Goal: Task Accomplishment & Management: Manage account settings

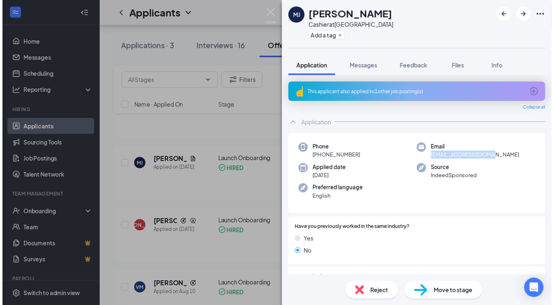
scroll to position [82, 0]
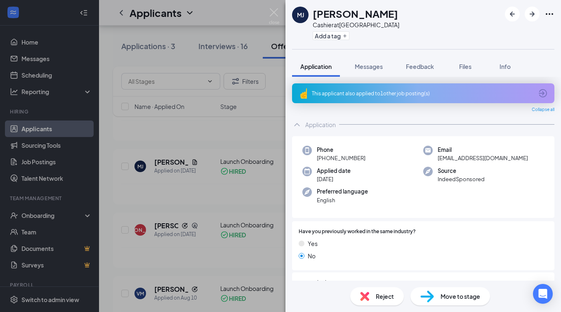
click at [167, 68] on div "[PERSON_NAME] [PERSON_NAME] Cashier at [GEOGRAPHIC_DATA] Add a tag Application …" at bounding box center [280, 156] width 561 height 312
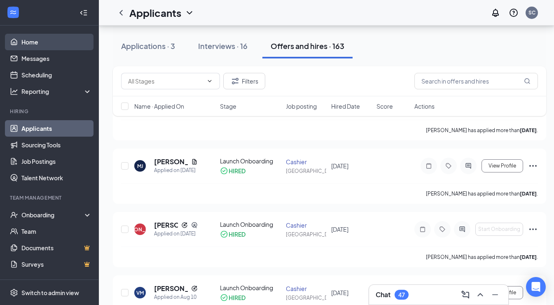
click at [44, 43] on link "Home" at bounding box center [56, 42] width 70 height 16
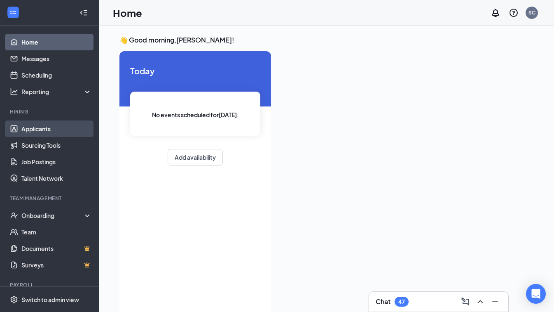
click at [33, 124] on link "Applicants" at bounding box center [56, 128] width 70 height 16
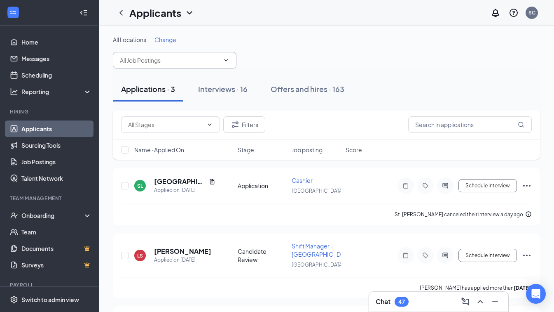
click at [178, 60] on input "text" at bounding box center [170, 60] width 100 height 9
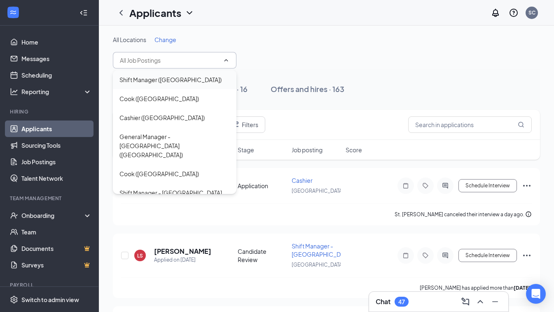
click at [172, 81] on div "Shift Manager ([GEOGRAPHIC_DATA])" at bounding box center [171, 79] width 102 height 9
type input "Shift Manager ([GEOGRAPHIC_DATA])"
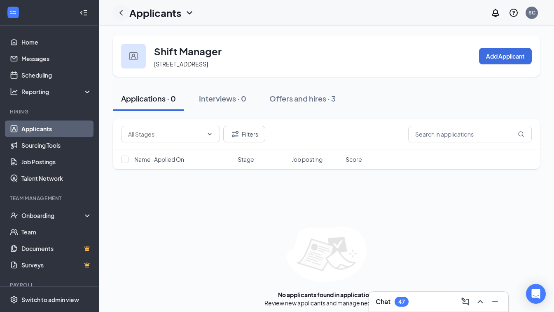
click at [124, 13] on icon "ChevronLeft" at bounding box center [121, 13] width 10 height 10
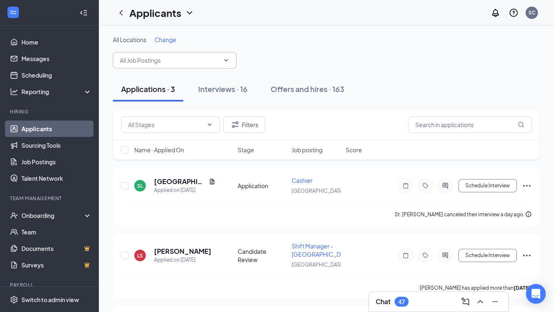
click at [164, 58] on input "text" at bounding box center [170, 60] width 100 height 9
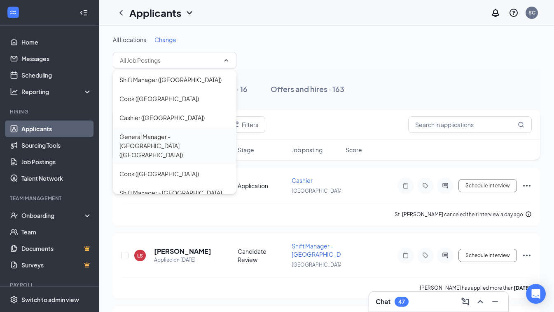
click at [187, 136] on div "General Manager - [GEOGRAPHIC_DATA] ([GEOGRAPHIC_DATA])" at bounding box center [175, 145] width 110 height 27
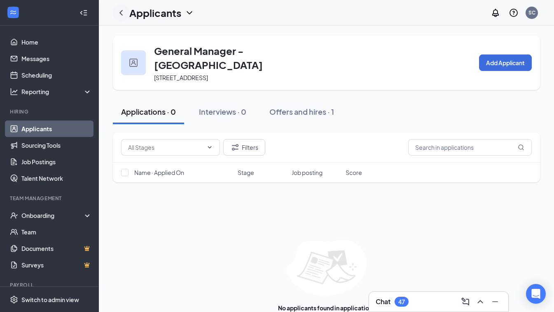
click at [123, 15] on icon "ChevronLeft" at bounding box center [121, 13] width 10 height 10
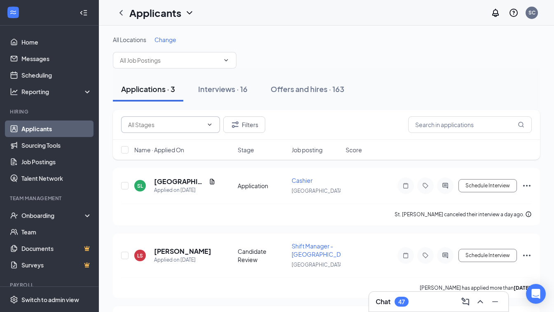
click at [180, 119] on span at bounding box center [170, 124] width 99 height 16
click at [171, 63] on input "text" at bounding box center [170, 60] width 100 height 9
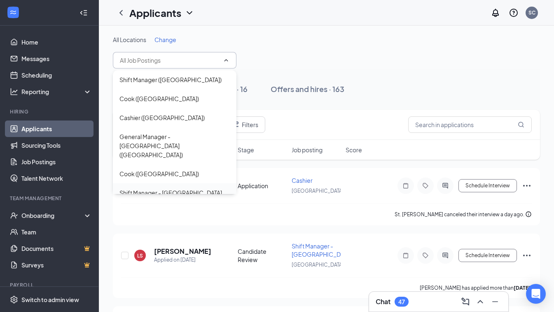
click at [165, 188] on div "Shift Manager - [GEOGRAPHIC_DATA] ([GEOGRAPHIC_DATA])" at bounding box center [175, 197] width 110 height 18
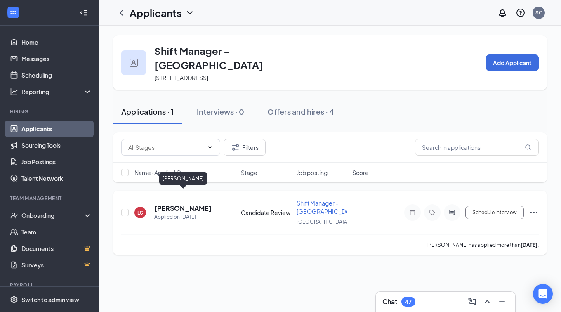
click at [177, 204] on h5 "[PERSON_NAME]" at bounding box center [182, 208] width 57 height 9
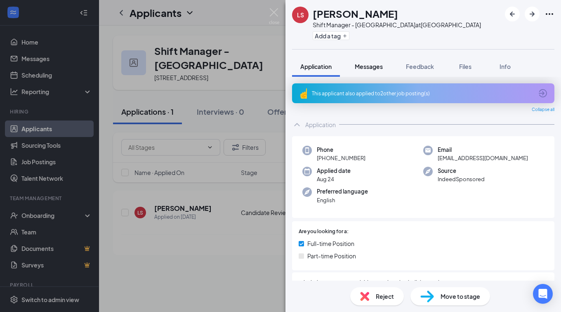
click at [378, 73] on button "Messages" at bounding box center [368, 66] width 45 height 21
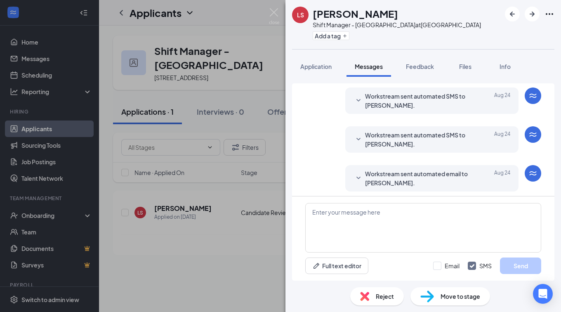
scroll to position [66, 0]
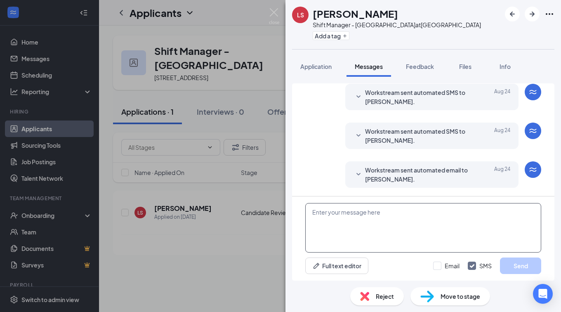
click at [364, 217] on textarea at bounding box center [423, 227] width 236 height 49
drag, startPoint x: 345, startPoint y: 222, endPoint x: 383, endPoint y: 221, distance: 38.8
click at [383, 221] on textarea "hello Is your avablie" at bounding box center [423, 227] width 236 height 49
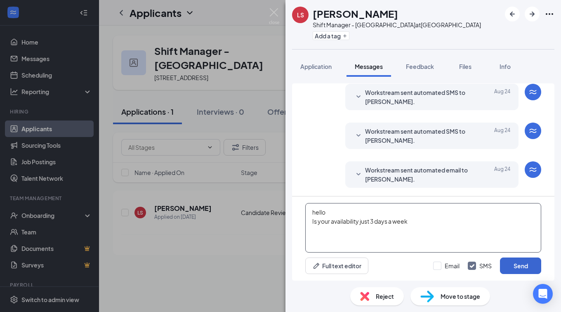
type textarea "hello Is your availability just 3 days a week"
click at [511, 265] on button "Send" at bounding box center [520, 265] width 41 height 16
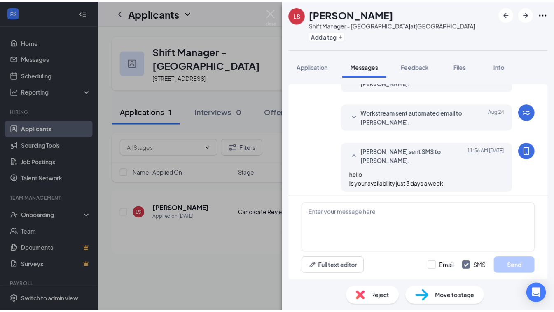
scroll to position [128, 0]
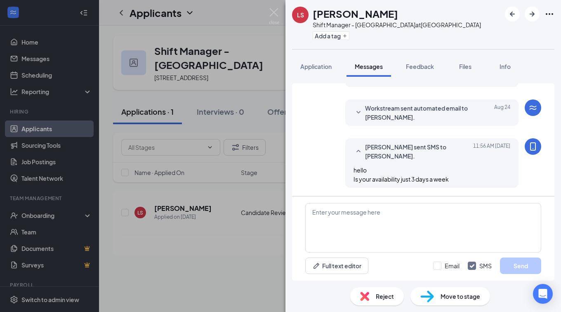
click at [283, 132] on div "[PERSON_NAME] [PERSON_NAME] Shift Manager - [GEOGRAPHIC_DATA] at [GEOGRAPHIC_DA…" at bounding box center [280, 156] width 561 height 312
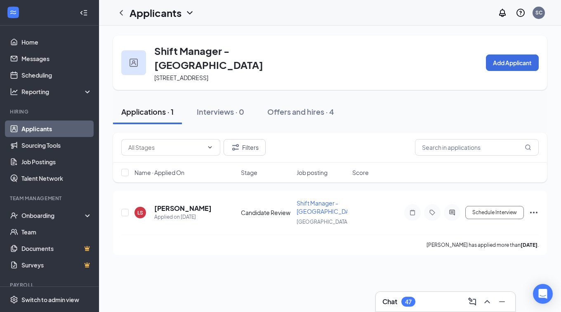
click at [189, 8] on icon "ChevronDown" at bounding box center [190, 13] width 10 height 10
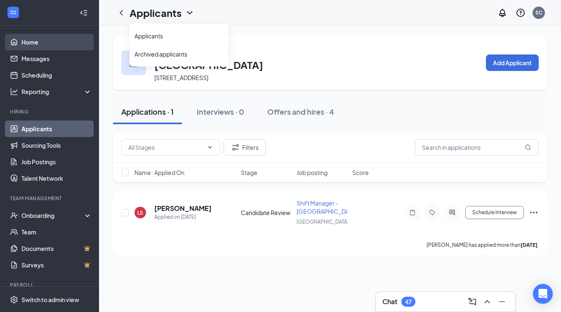
click at [33, 44] on link "Home" at bounding box center [56, 42] width 70 height 16
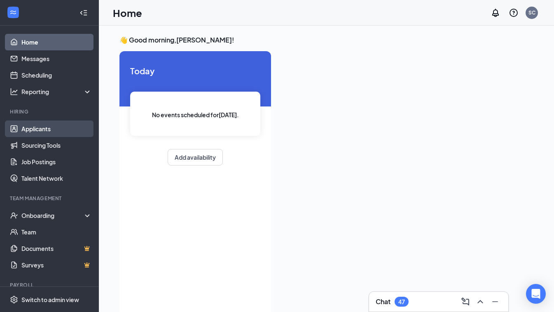
click at [45, 129] on link "Applicants" at bounding box center [56, 128] width 70 height 16
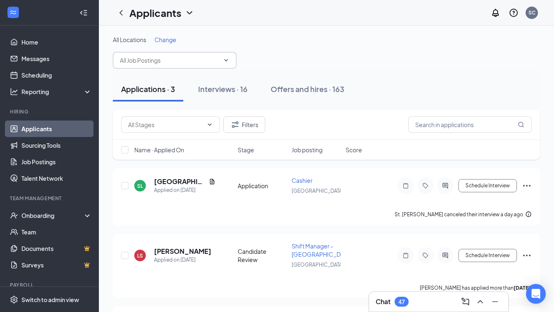
click at [196, 61] on input "text" at bounding box center [170, 60] width 100 height 9
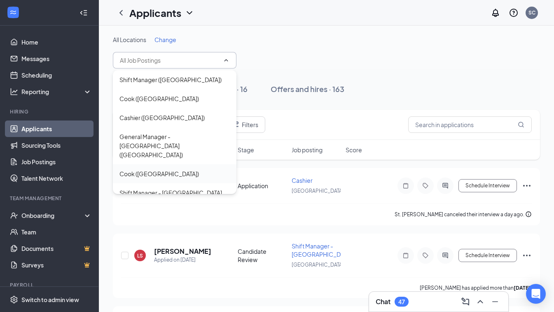
scroll to position [28, 0]
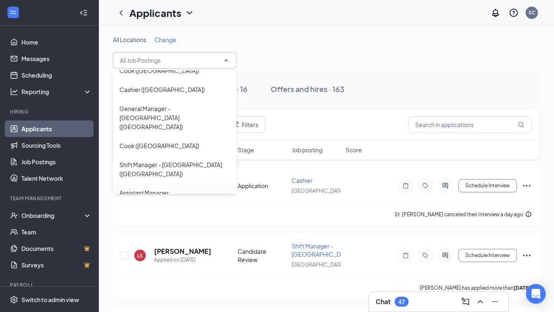
click at [184, 188] on div "Assistant Manager ([GEOGRAPHIC_DATA])" at bounding box center [175, 197] width 110 height 18
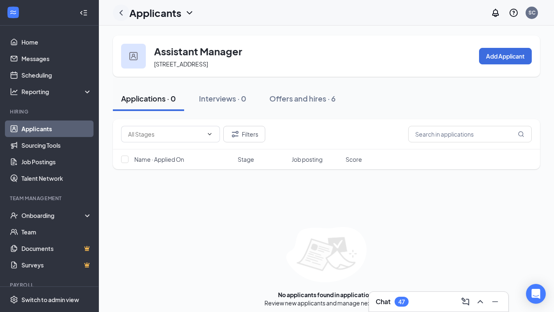
click at [122, 11] on icon "ChevronLeft" at bounding box center [121, 13] width 10 height 10
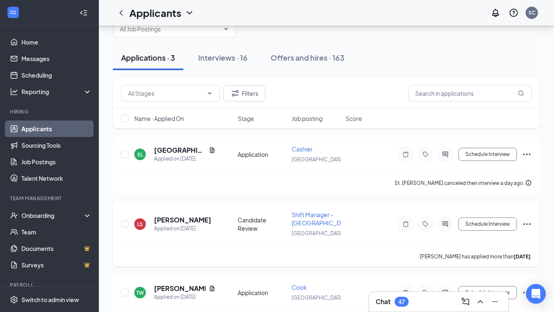
scroll to position [59, 0]
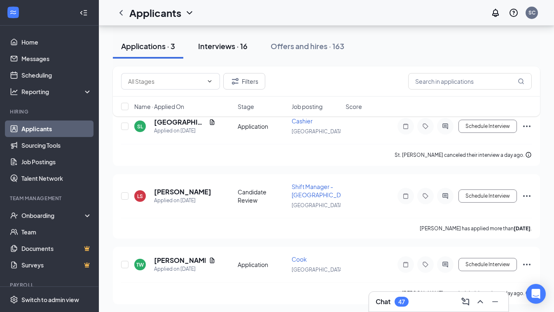
click at [221, 43] on div "Interviews · 16" at bounding box center [222, 46] width 49 height 10
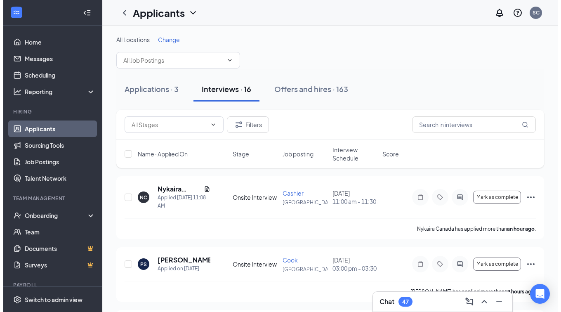
scroll to position [41, 0]
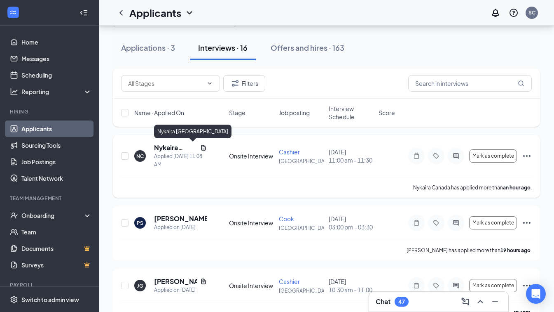
click at [172, 148] on h5 "Nykaira [GEOGRAPHIC_DATA]" at bounding box center [175, 147] width 43 height 9
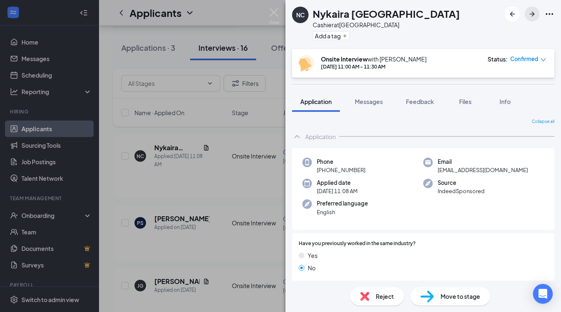
click at [534, 14] on icon "ArrowRight" at bounding box center [531, 14] width 5 height 5
click at [532, 11] on icon "ArrowRight" at bounding box center [532, 14] width 10 height 10
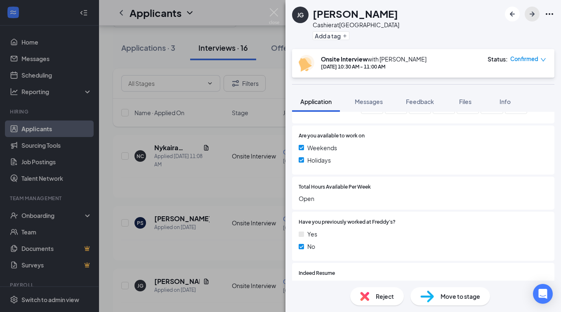
scroll to position [412, 0]
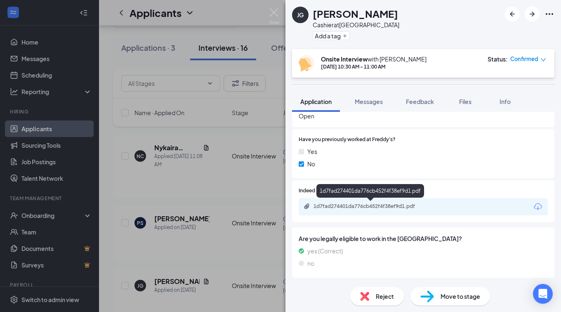
click at [390, 209] on div "1d7fad274401da776cb452f4f38ef9d1.pdf" at bounding box center [370, 206] width 115 height 7
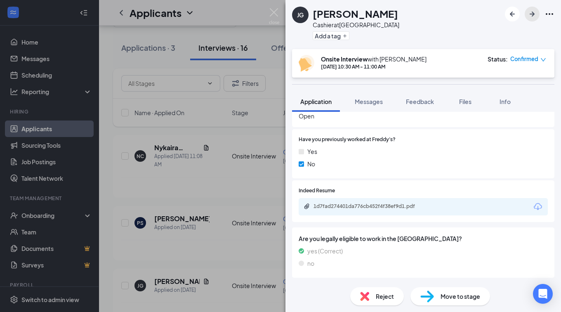
click at [531, 16] on icon "ArrowRight" at bounding box center [532, 14] width 10 height 10
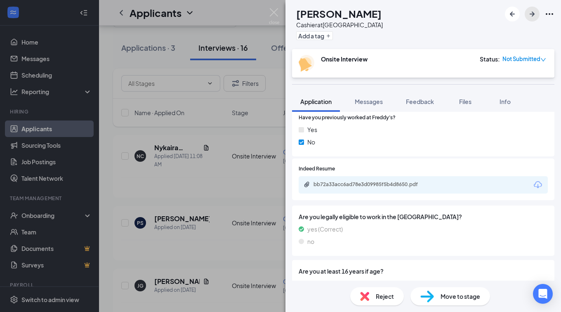
scroll to position [495, 0]
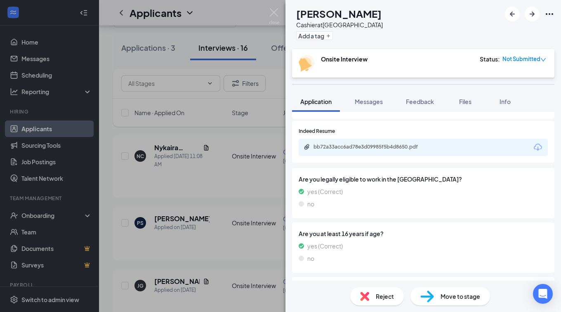
click at [392, 151] on div "bb72a33acc6ad78e3d09985f5b4d8650.pdf" at bounding box center [422, 147] width 249 height 17
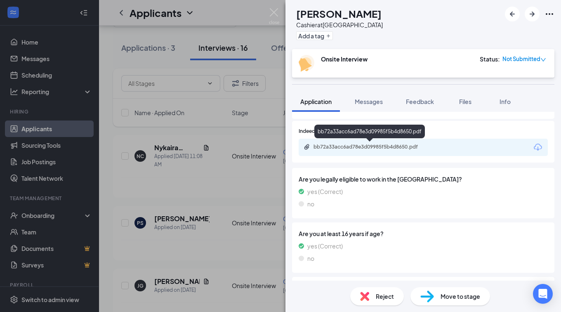
click at [394, 143] on div "bb72a33acc6ad78e3d09985f5b4d8650.pdf" at bounding box center [370, 146] width 115 height 7
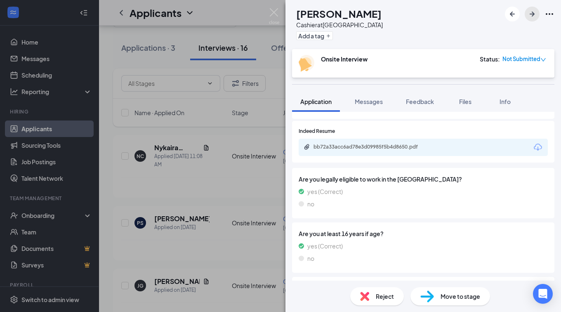
click at [534, 14] on icon "ArrowRight" at bounding box center [532, 14] width 10 height 10
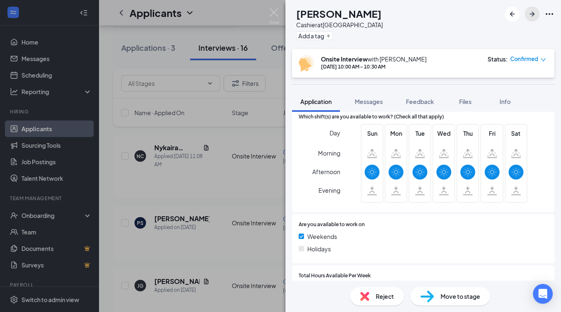
scroll to position [289, 0]
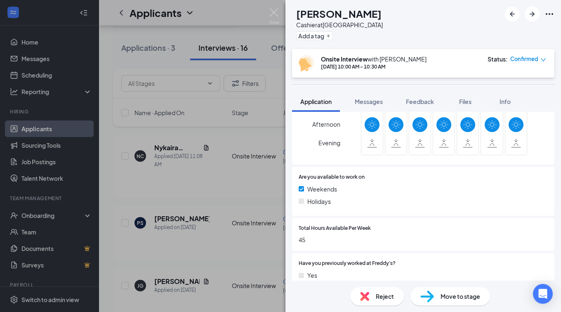
click at [379, 291] on div "Reject" at bounding box center [377, 296] width 54 height 18
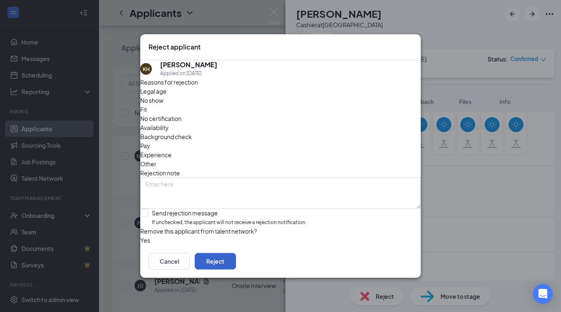
click at [236, 269] on button "Reject" at bounding box center [215, 261] width 41 height 16
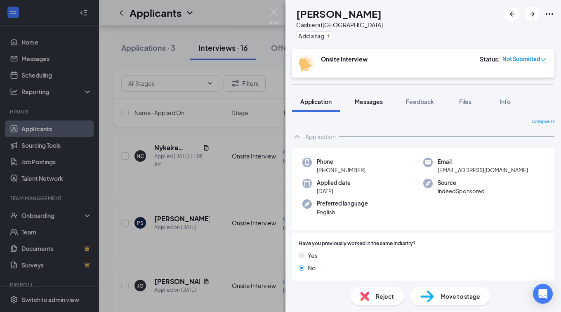
click at [372, 101] on span "Messages" at bounding box center [369, 101] width 28 height 7
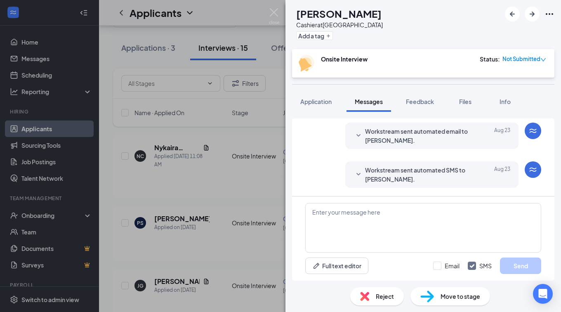
scroll to position [350, 0]
click at [379, 296] on span "Reject" at bounding box center [385, 295] width 18 height 9
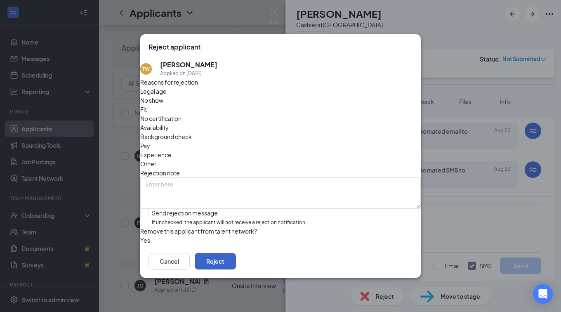
click at [236, 269] on button "Reject" at bounding box center [215, 261] width 41 height 16
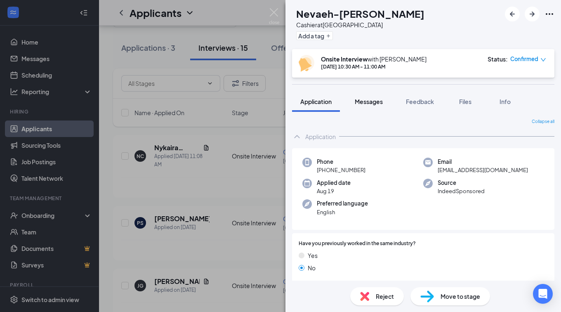
click at [371, 100] on span "Messages" at bounding box center [369, 101] width 28 height 7
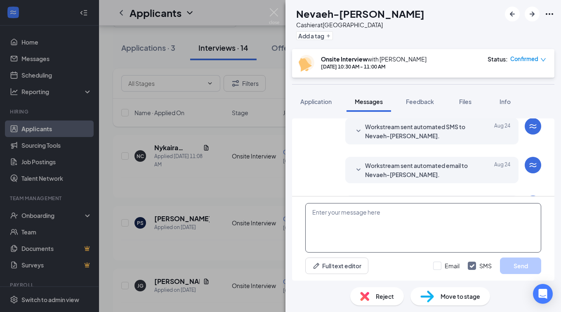
scroll to position [247, 0]
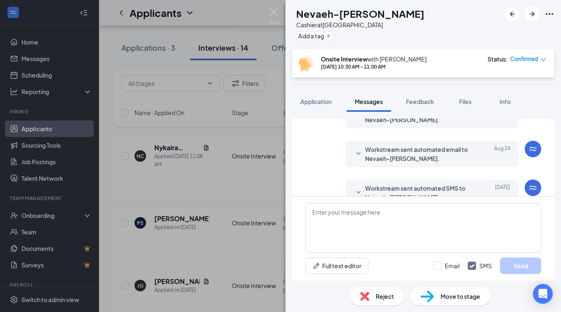
click at [376, 295] on span "Reject" at bounding box center [385, 295] width 18 height 9
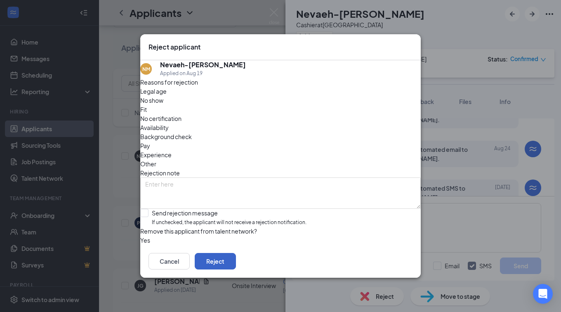
click at [236, 264] on button "Reject" at bounding box center [215, 261] width 41 height 16
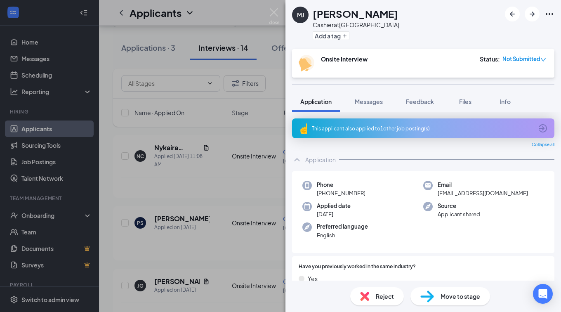
click at [367, 294] on img at bounding box center [364, 295] width 9 height 9
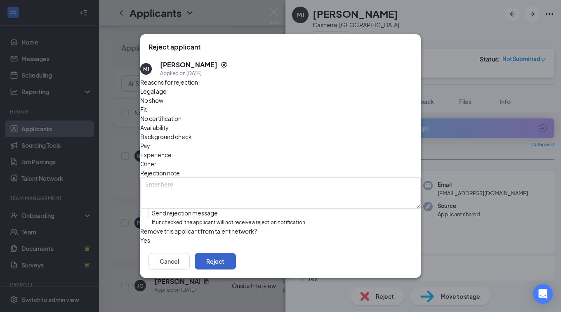
click at [236, 267] on button "Reject" at bounding box center [215, 261] width 41 height 16
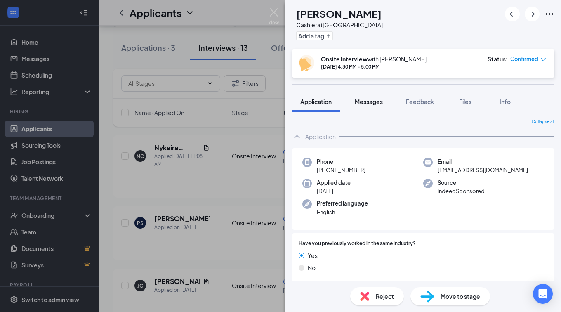
click at [376, 100] on span "Messages" at bounding box center [369, 101] width 28 height 7
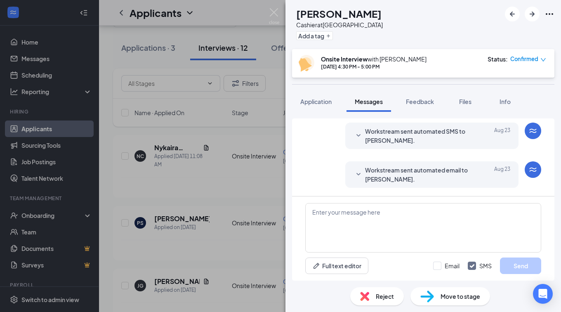
scroll to position [322, 0]
click at [376, 290] on div "Reject" at bounding box center [377, 296] width 54 height 18
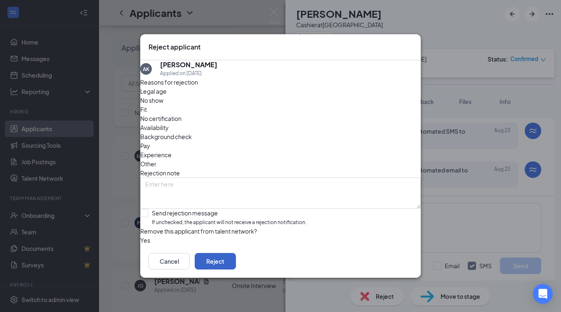
click at [236, 269] on button "Reject" at bounding box center [215, 261] width 41 height 16
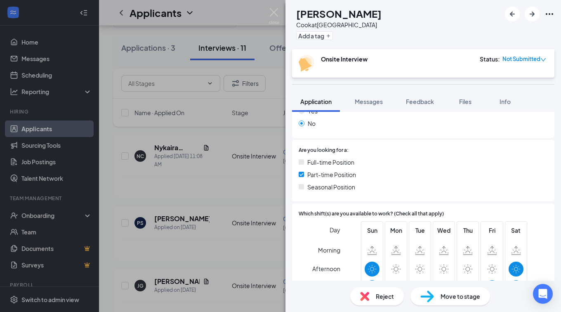
scroll to position [82, 0]
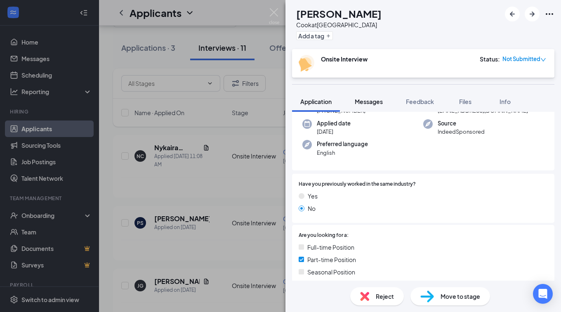
click at [364, 100] on span "Messages" at bounding box center [369, 101] width 28 height 7
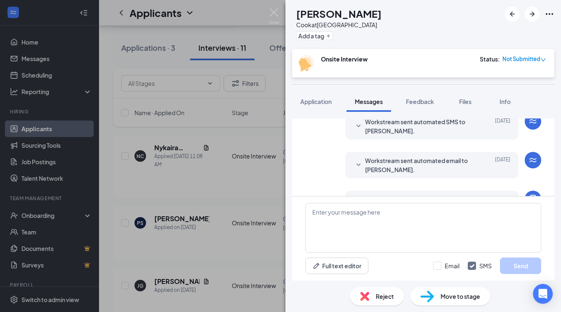
scroll to position [359, 0]
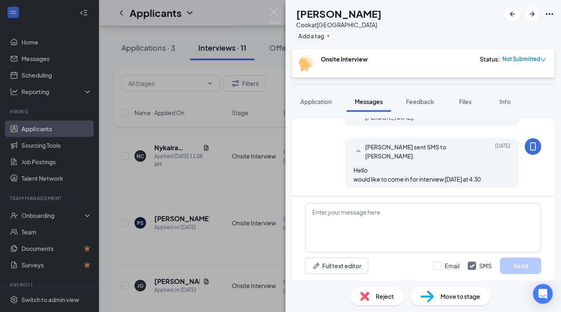
click at [394, 298] on div "Reject" at bounding box center [377, 296] width 54 height 18
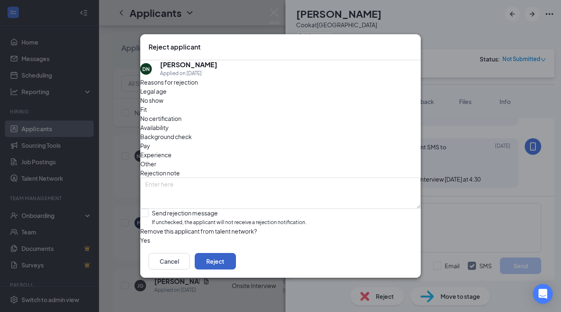
click at [236, 269] on button "Reject" at bounding box center [215, 261] width 41 height 16
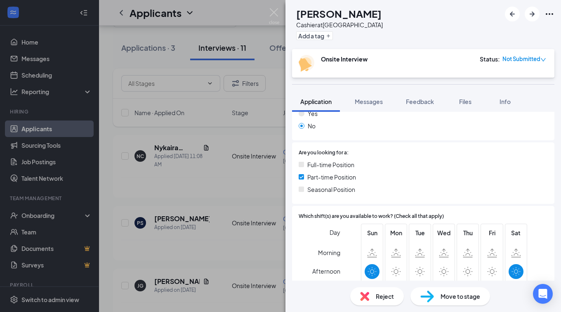
scroll to position [41, 0]
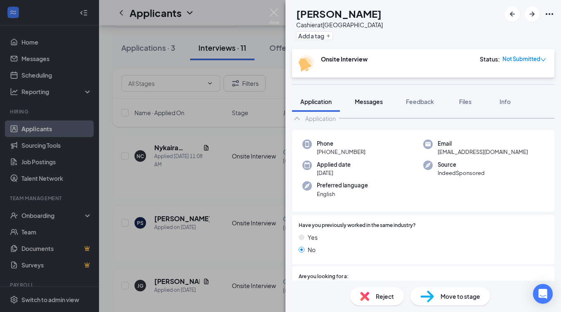
click at [372, 100] on span "Messages" at bounding box center [369, 101] width 28 height 7
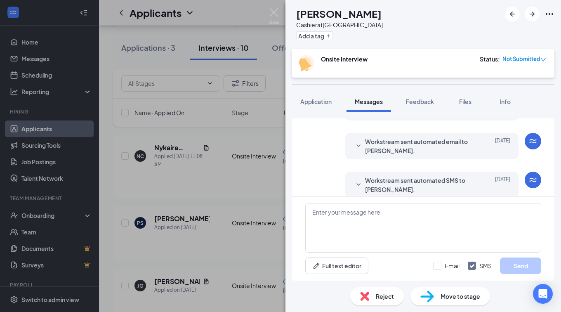
scroll to position [295, 0]
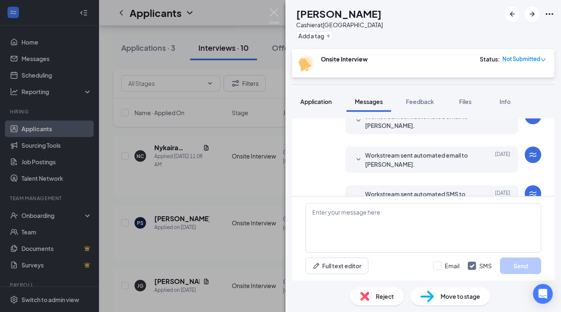
click at [326, 102] on span "Application" at bounding box center [315, 101] width 31 height 7
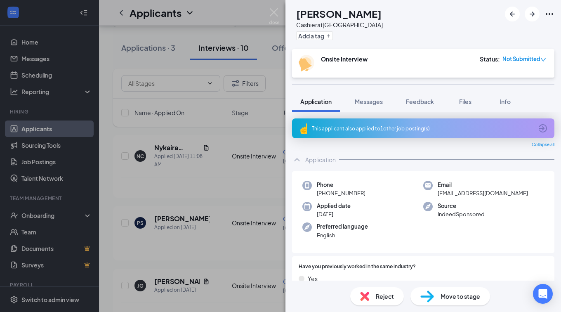
click at [393, 215] on div "Applied date [DATE]" at bounding box center [362, 210] width 121 height 17
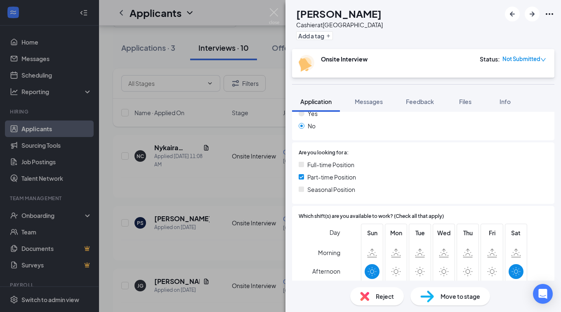
scroll to position [289, 0]
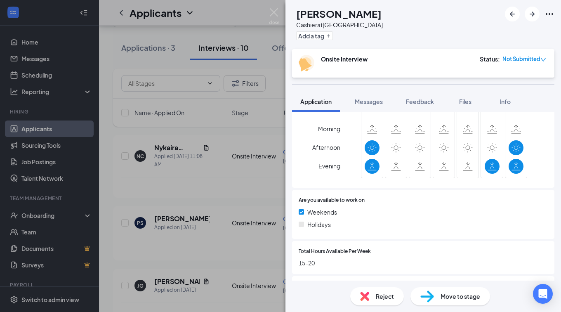
click at [376, 295] on span "Reject" at bounding box center [385, 295] width 18 height 9
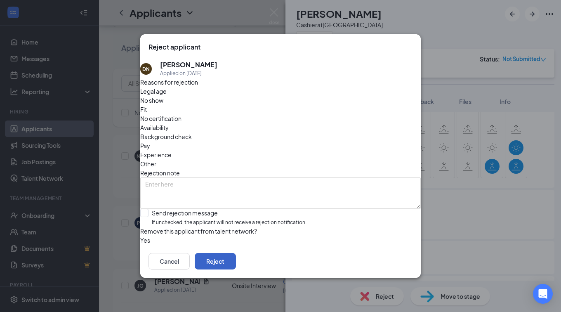
click at [236, 269] on button "Reject" at bounding box center [215, 261] width 41 height 16
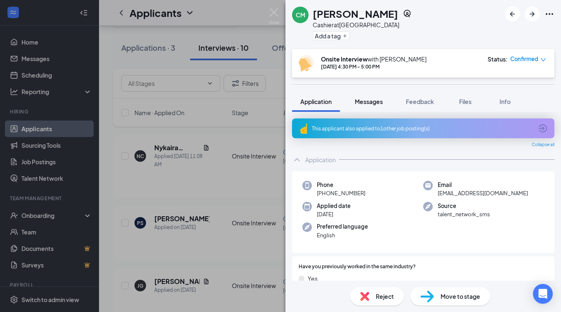
click at [375, 103] on span "Messages" at bounding box center [369, 101] width 28 height 7
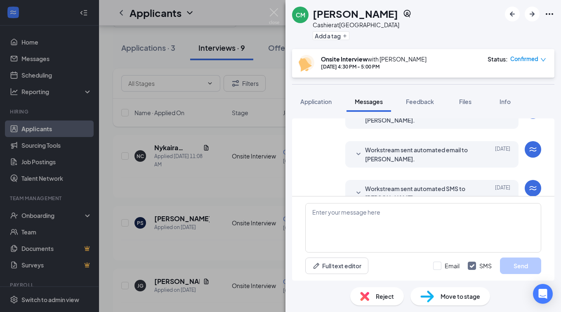
scroll to position [247, 0]
click at [373, 300] on div "Reject" at bounding box center [377, 296] width 54 height 18
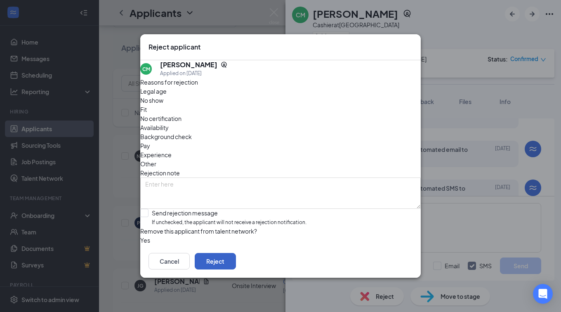
click at [236, 269] on button "Reject" at bounding box center [215, 261] width 41 height 16
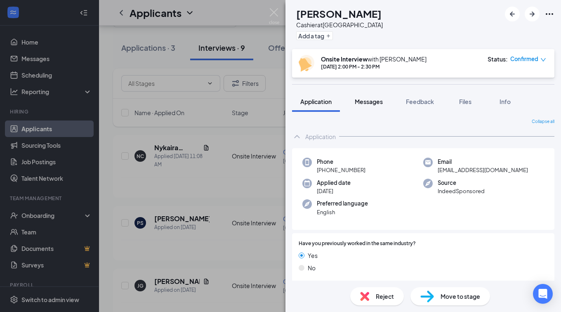
click at [373, 99] on span "Messages" at bounding box center [369, 101] width 28 height 7
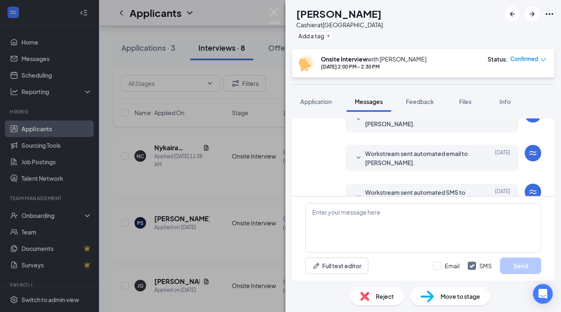
scroll to position [322, 0]
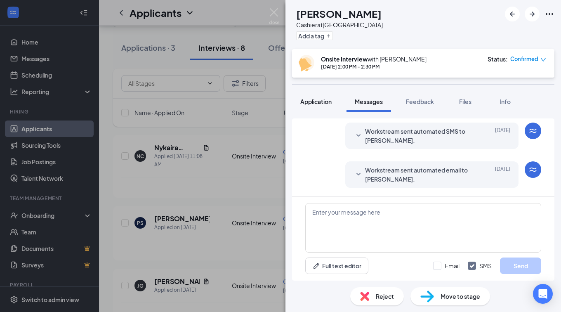
click at [326, 100] on span "Application" at bounding box center [315, 101] width 31 height 7
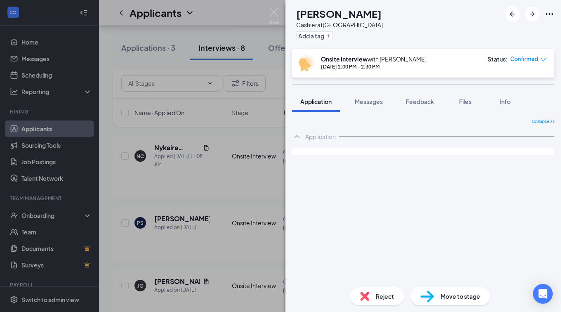
click at [371, 297] on div "Reject" at bounding box center [377, 296] width 54 height 18
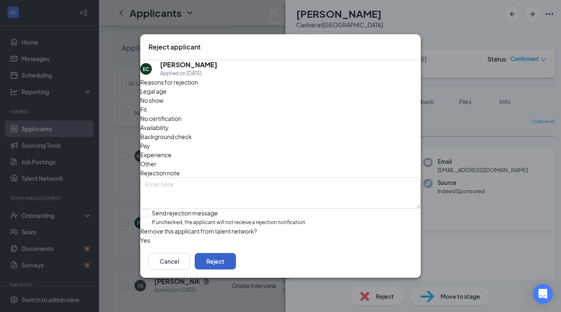
click at [236, 263] on button "Reject" at bounding box center [215, 261] width 41 height 16
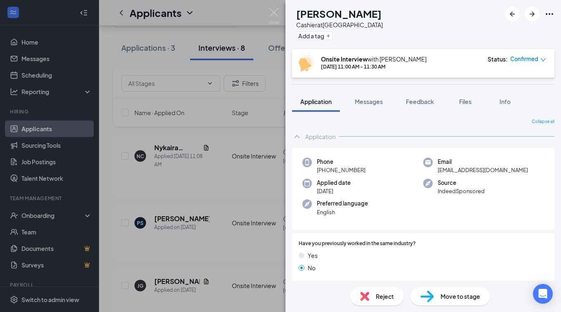
click at [391, 299] on span "Reject" at bounding box center [385, 295] width 18 height 9
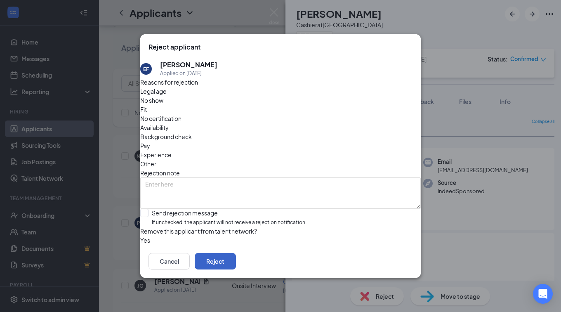
click at [236, 269] on button "Reject" at bounding box center [215, 261] width 41 height 16
